Goal: Task Accomplishment & Management: Use online tool/utility

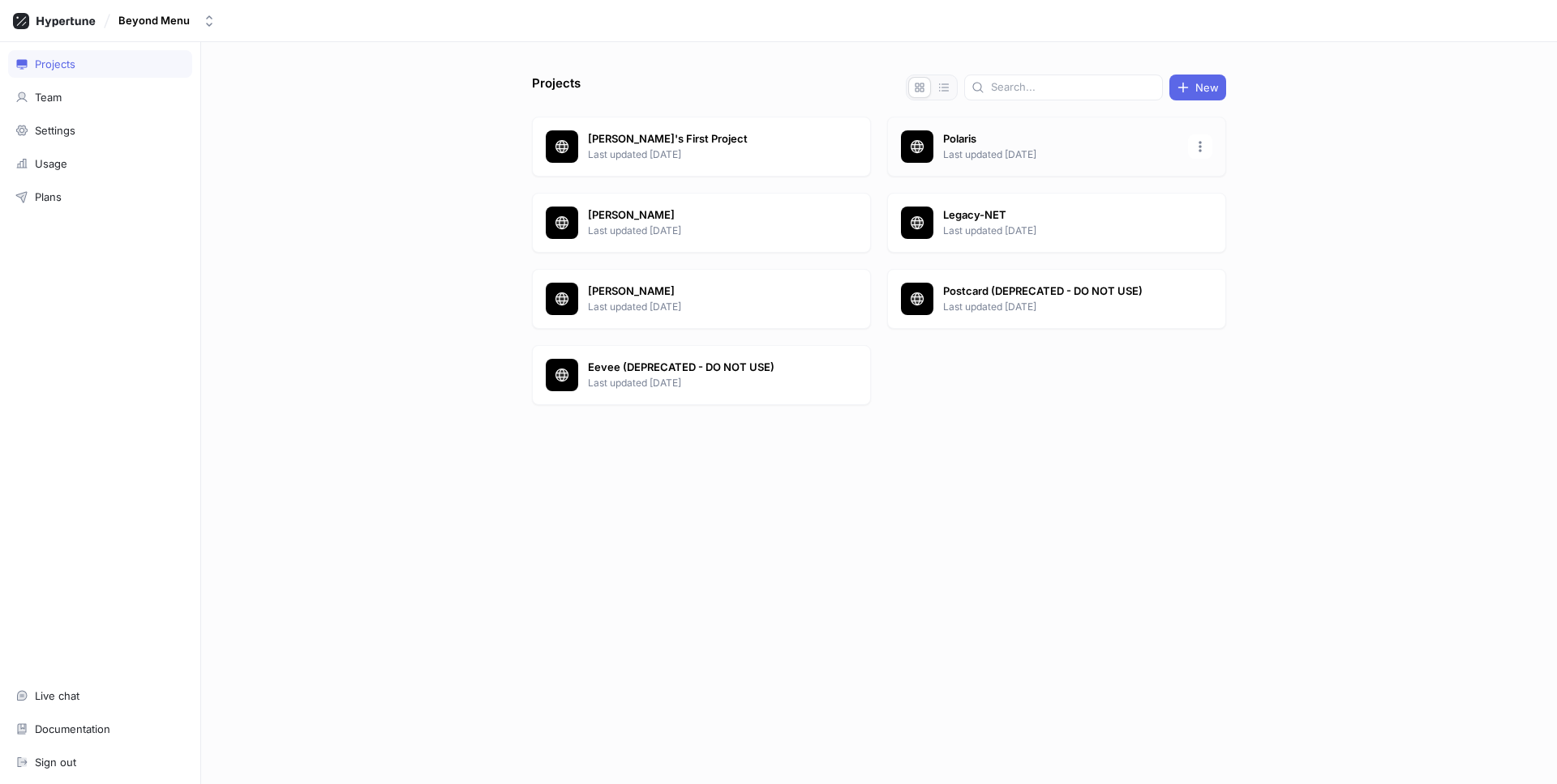
click at [998, 155] on p "Last updated [DATE]" at bounding box center [1060, 155] width 235 height 15
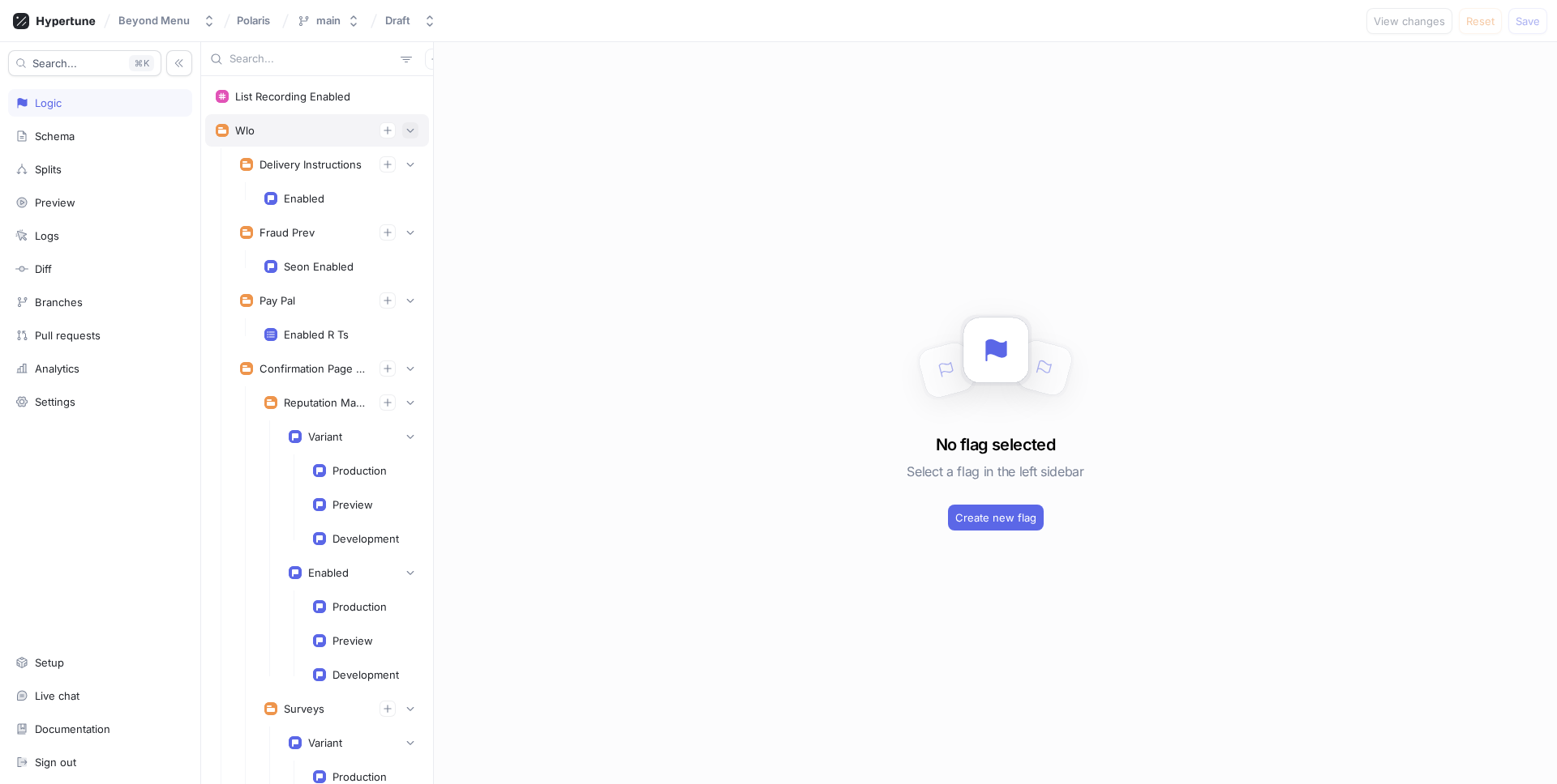
click at [414, 126] on icon "button" at bounding box center [410, 131] width 10 height 10
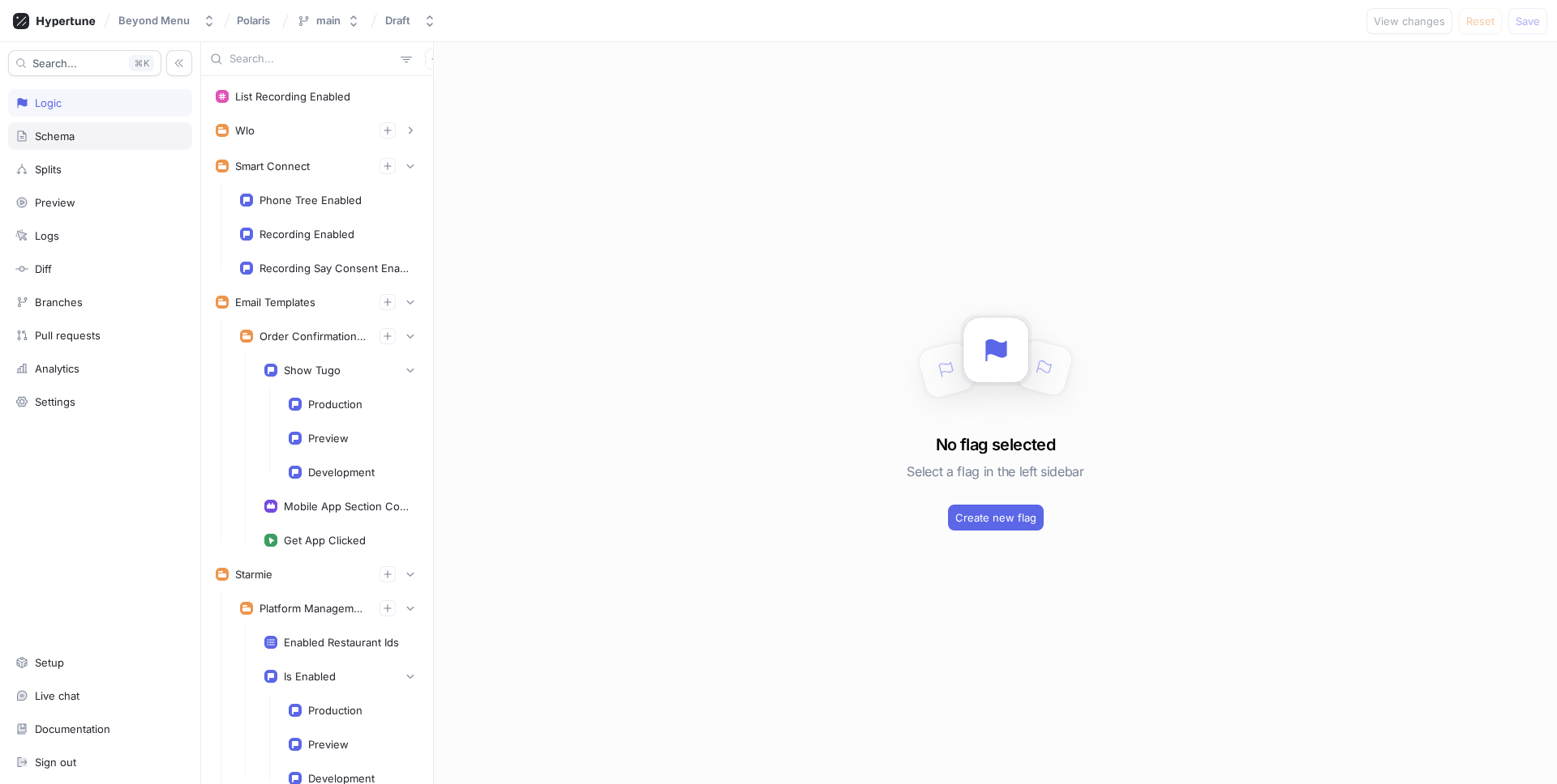
click at [128, 126] on div "Schema" at bounding box center [100, 136] width 184 height 27
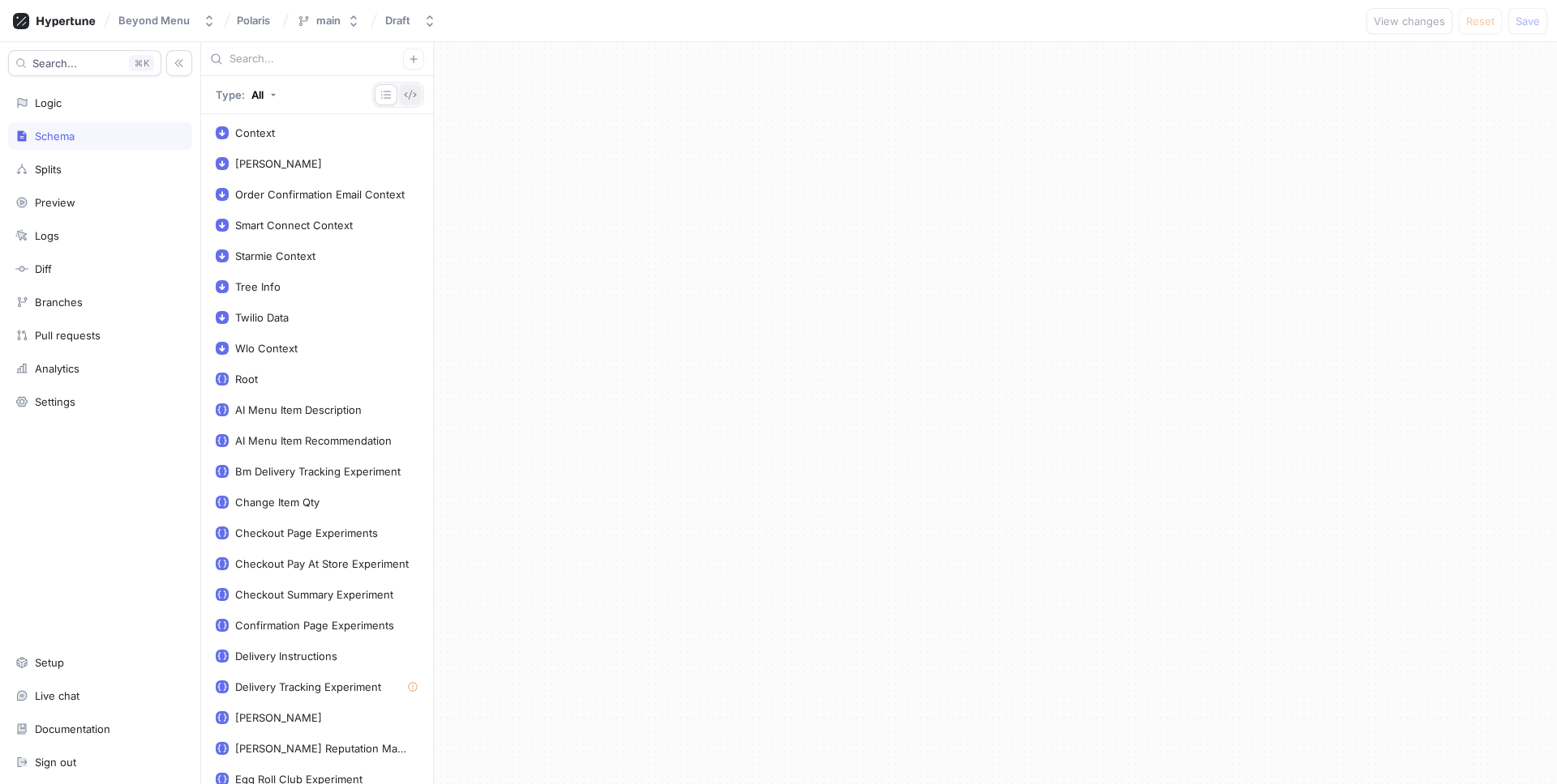
click at [408, 97] on icon "button" at bounding box center [410, 95] width 12 height 10
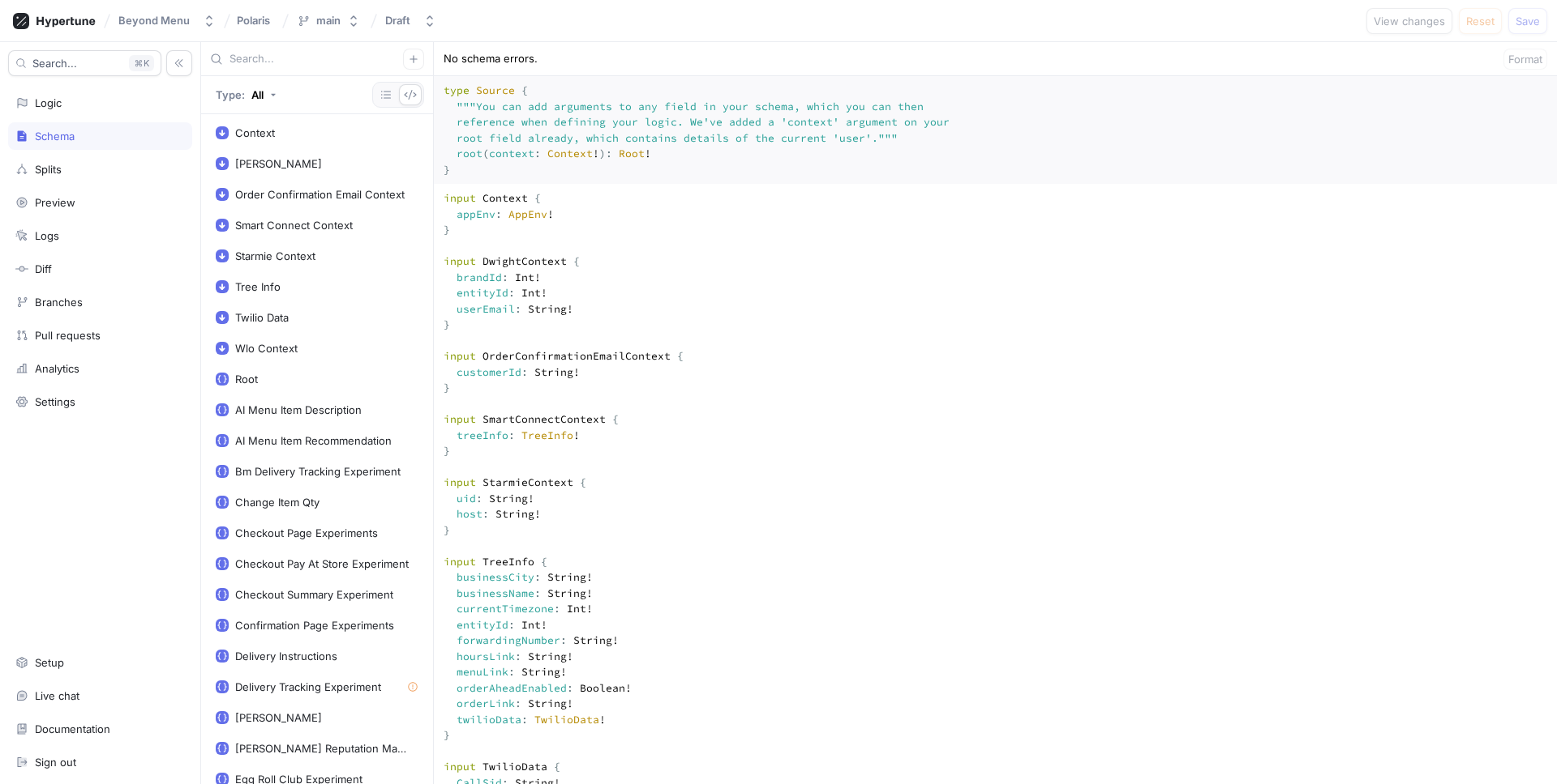
click at [339, 21] on button "main" at bounding box center [328, 20] width 76 height 26
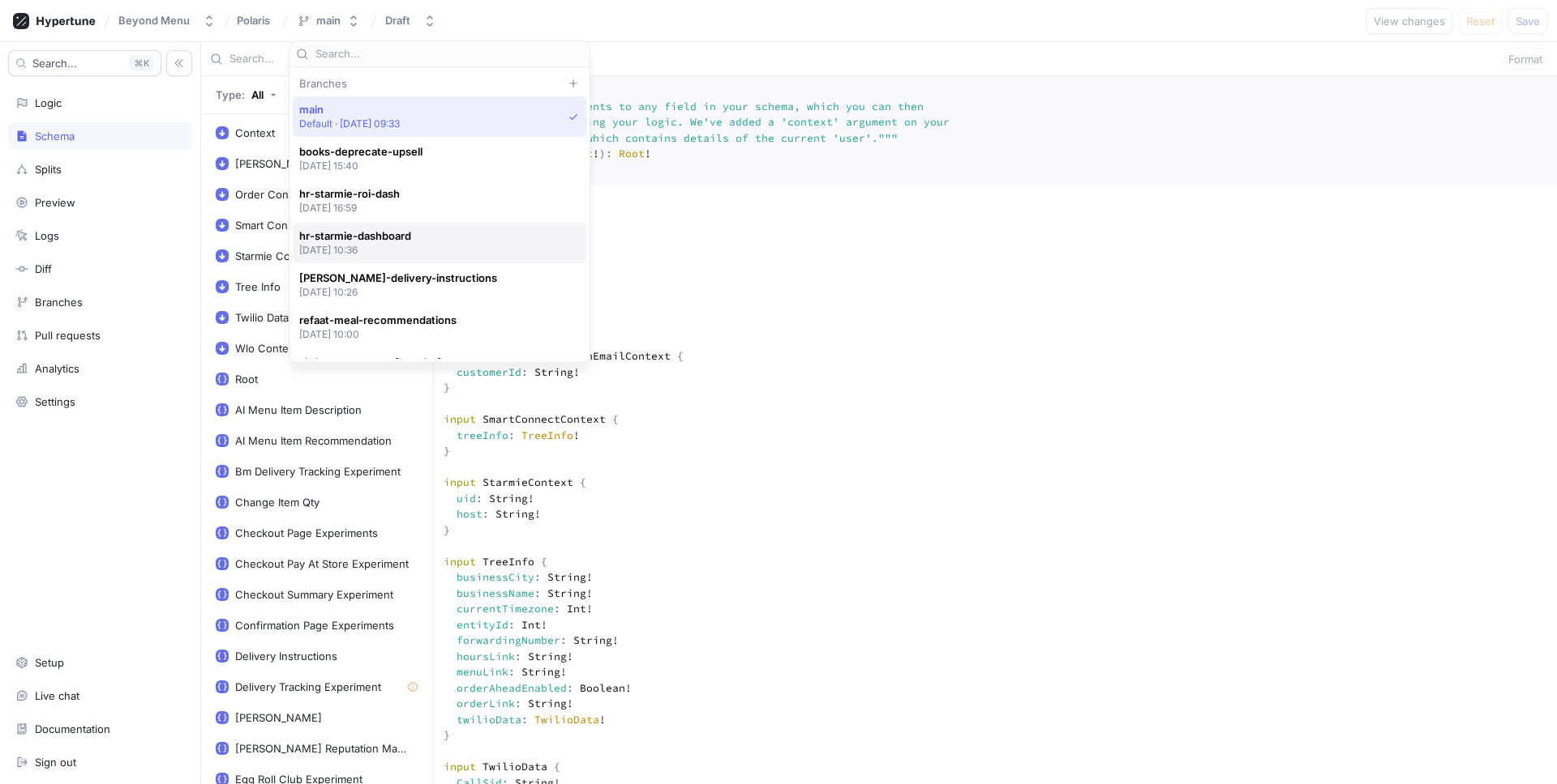
click at [380, 239] on span "hr-starmie-dashboard" at bounding box center [355, 235] width 112 height 14
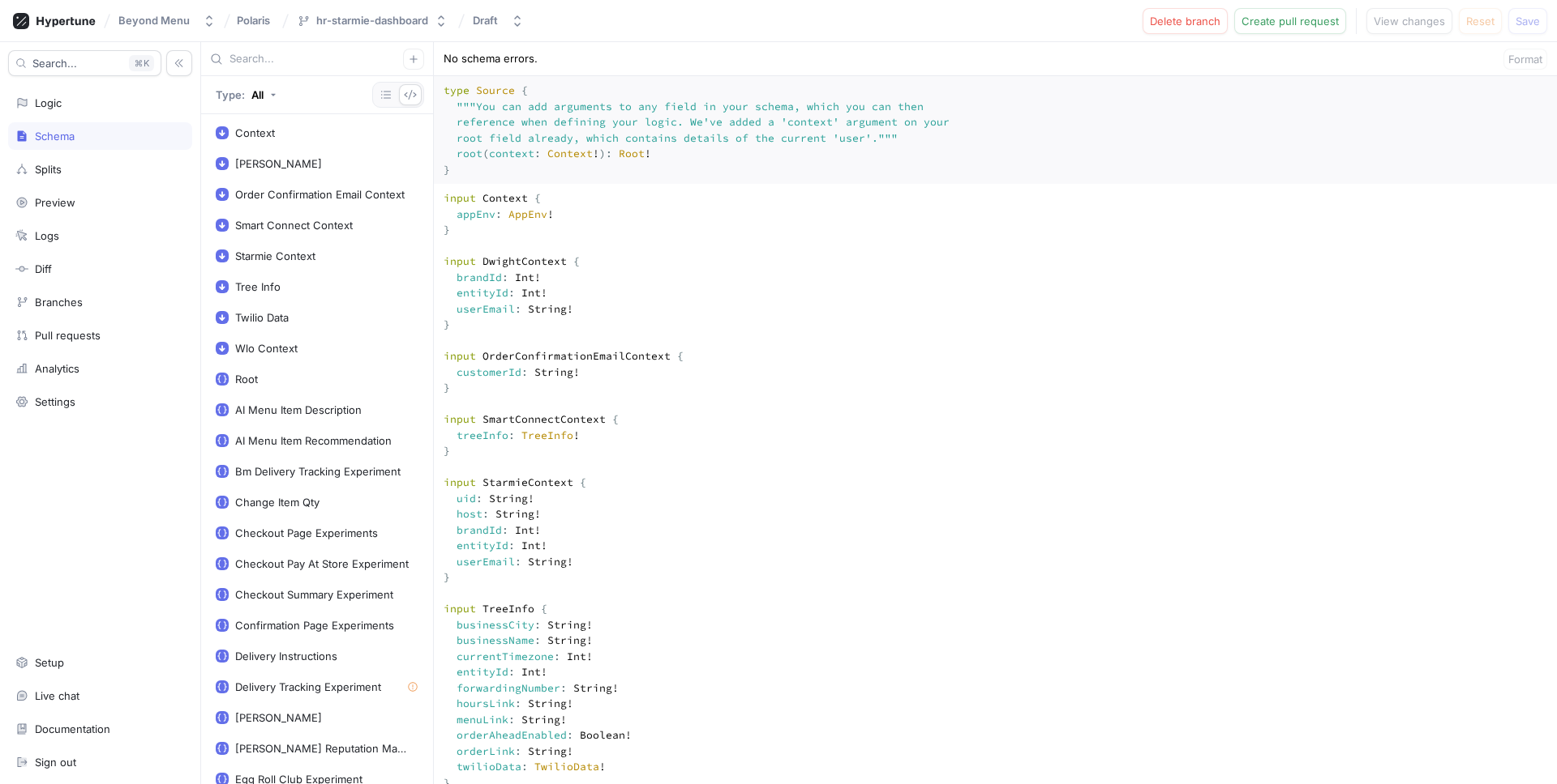
click at [1311, 26] on span "Create pull request" at bounding box center [1289, 21] width 98 height 10
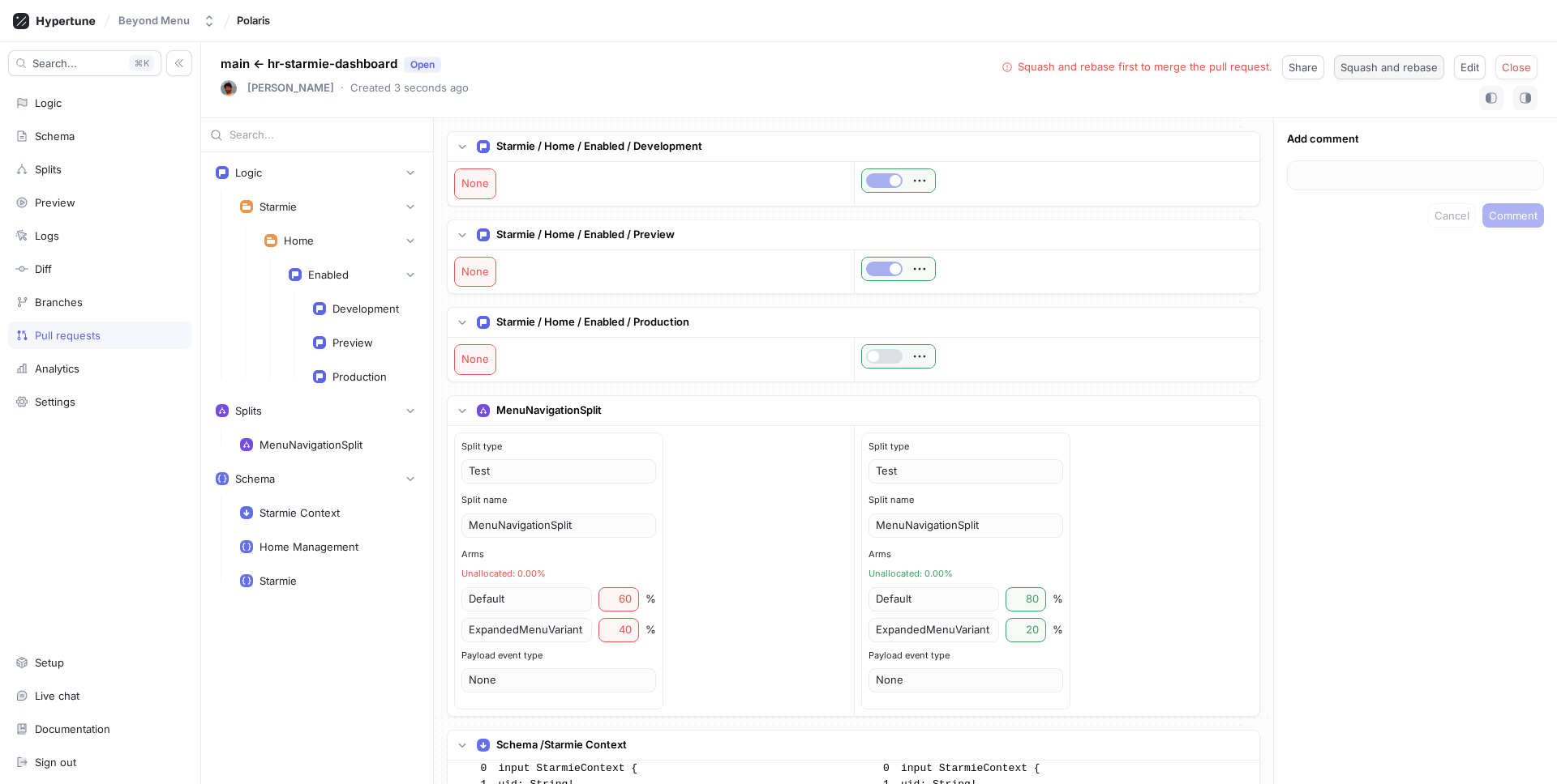
click at [1376, 63] on span "Squash and rebase" at bounding box center [1389, 67] width 98 height 10
